Goal: Information Seeking & Learning: Learn about a topic

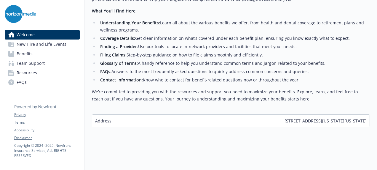
scroll to position [276, 0]
click at [47, 54] on link "Benefits" at bounding box center [42, 53] width 75 height 9
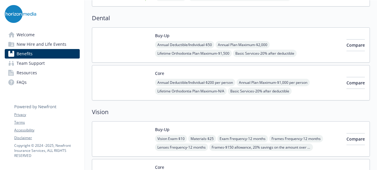
scroll to position [415, 0]
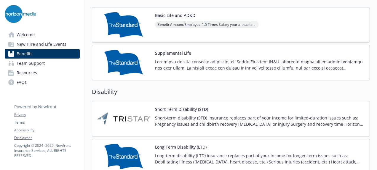
click at [26, 35] on span "Welcome" at bounding box center [26, 34] width 18 height 9
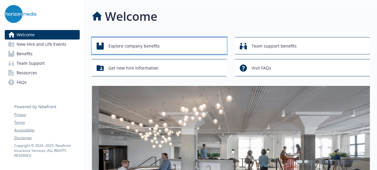
click at [159, 41] on div "Explore company benefits" at bounding box center [160, 45] width 127 height 11
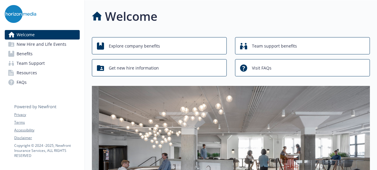
click at [42, 44] on span "New Hire and Life Events" at bounding box center [42, 43] width 50 height 9
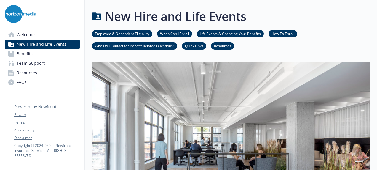
click at [40, 52] on link "Benefits" at bounding box center [42, 53] width 75 height 9
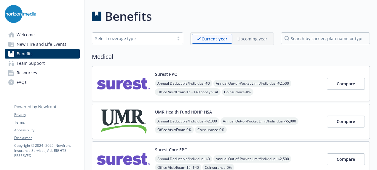
click at [44, 63] on span "Team Support" at bounding box center [31, 62] width 28 height 9
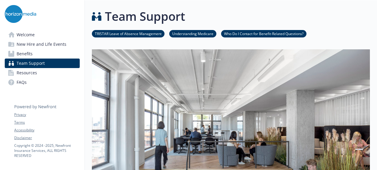
click at [40, 71] on link "Resources" at bounding box center [42, 72] width 75 height 9
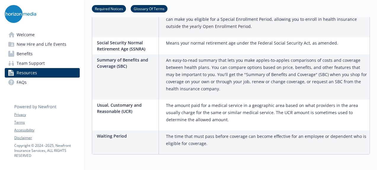
scroll to position [1327, 0]
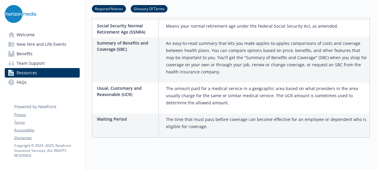
scroll to position [252, 0]
